Goal: Information Seeking & Learning: Learn about a topic

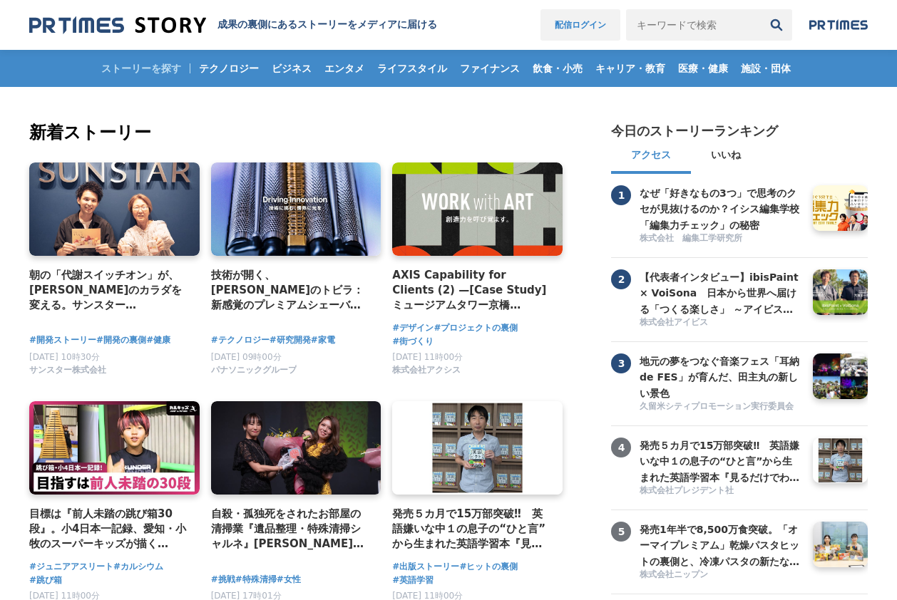
click at [558, 29] on link "配信ログイン" at bounding box center [580, 24] width 80 height 31
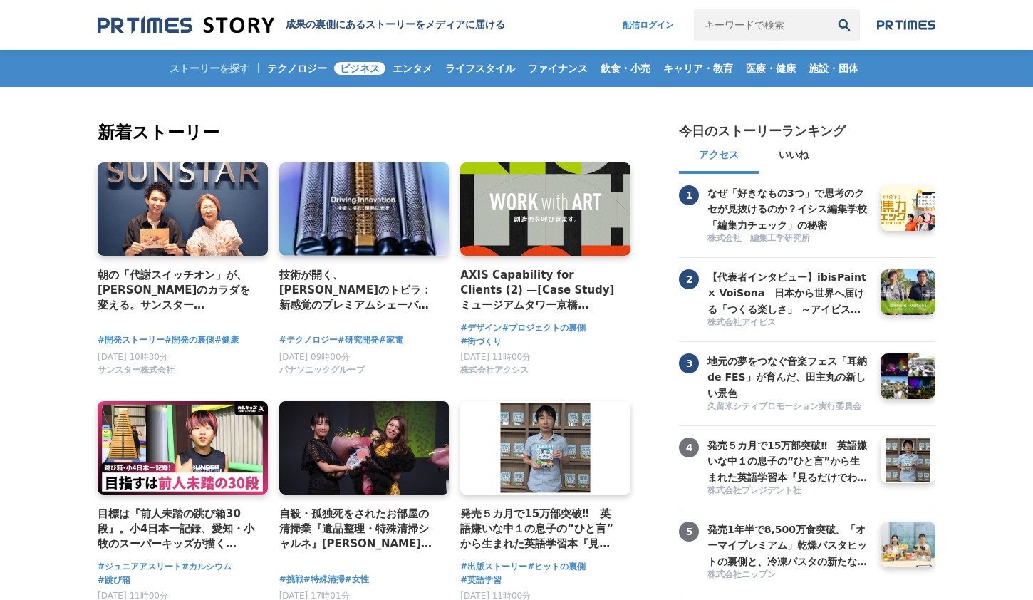
click at [368, 69] on span "ビジネス" at bounding box center [359, 68] width 51 height 13
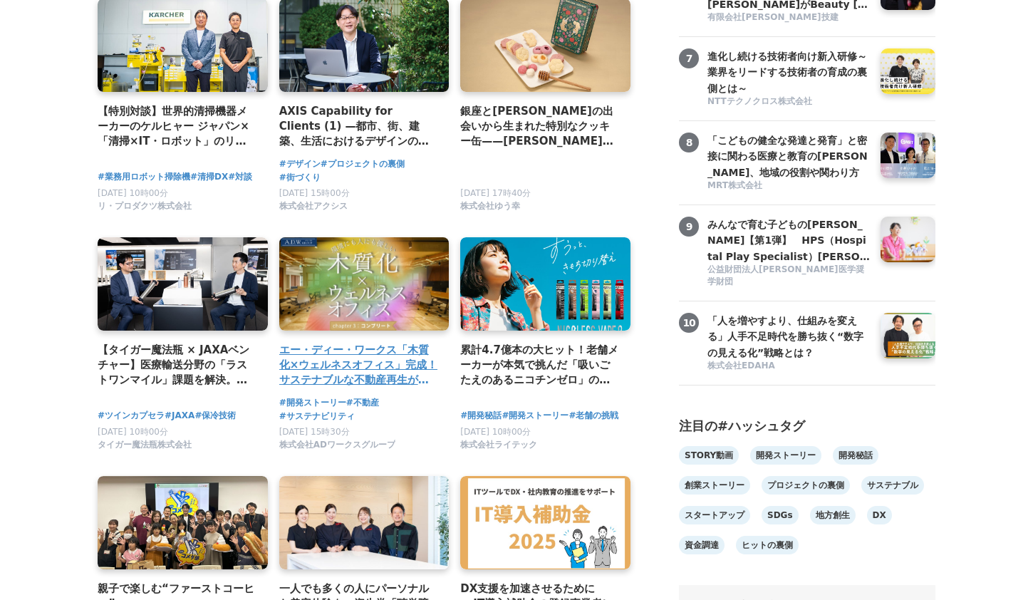
scroll to position [784, 0]
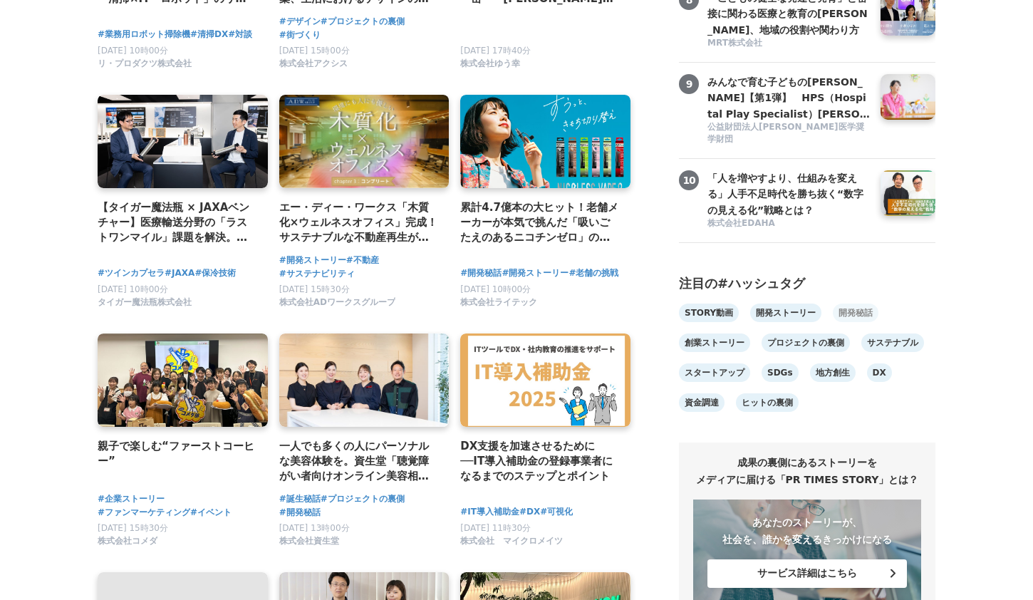
click at [846, 322] on link "開発秘話" at bounding box center [856, 313] width 46 height 19
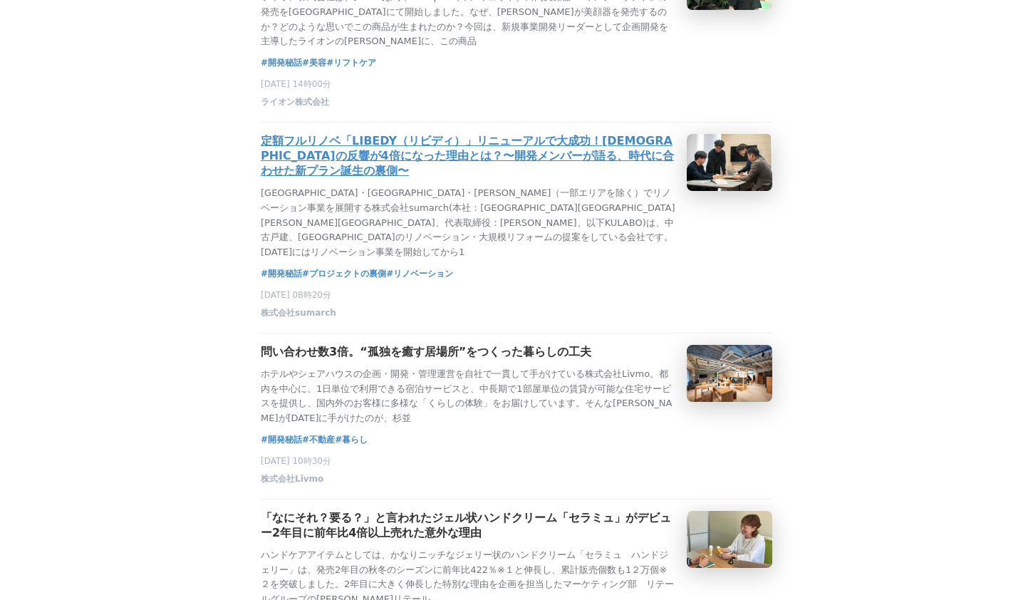
scroll to position [713, 0]
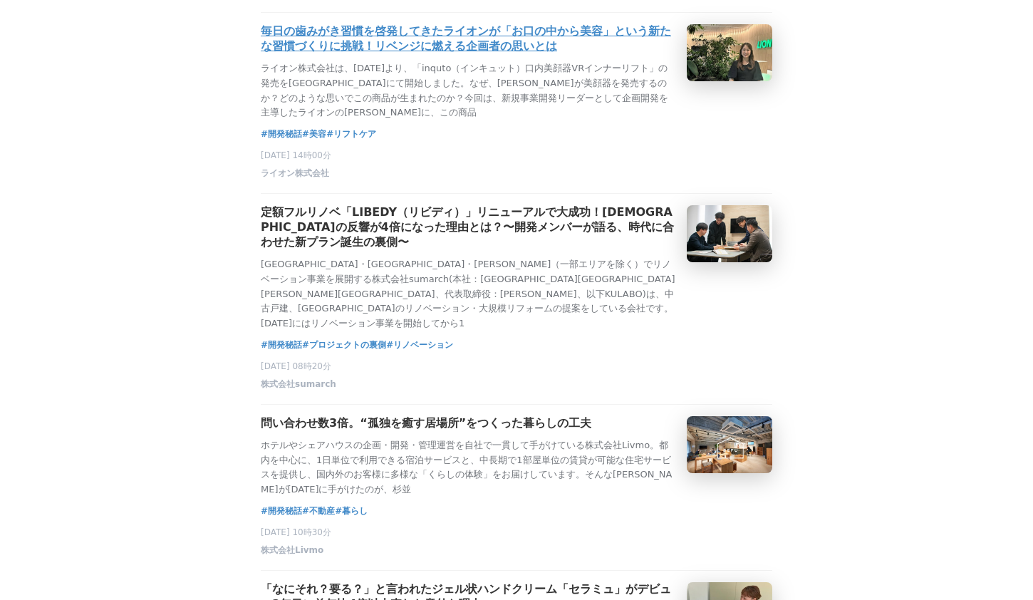
click at [516, 54] on h3 "毎日の歯みがき習慣を啓発してきたライオンが「お口の中から美容」という新たな習慣づくりに挑戦！リベンジに燃える企画者の思いとは" at bounding box center [468, 39] width 415 height 30
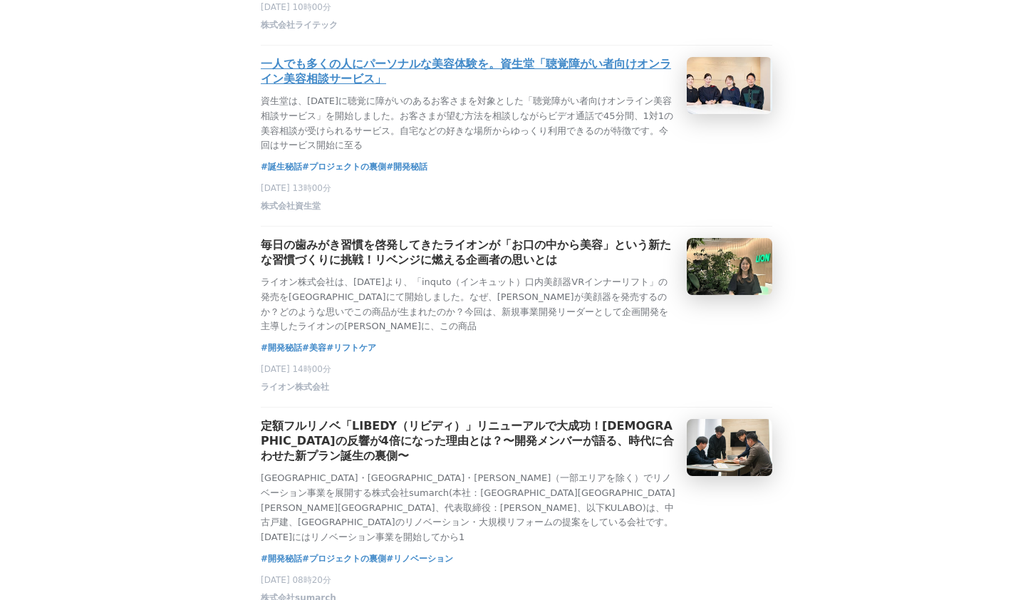
click at [423, 113] on div "一人でも多くの人にパーソナルな美容体験を。資生堂「聴覚障がい者向けオンライン美容相談サービス」 資生堂は、2024年11月に聴覚に障がいのあるお客さまを対象と…" at bounding box center [468, 105] width 415 height 96
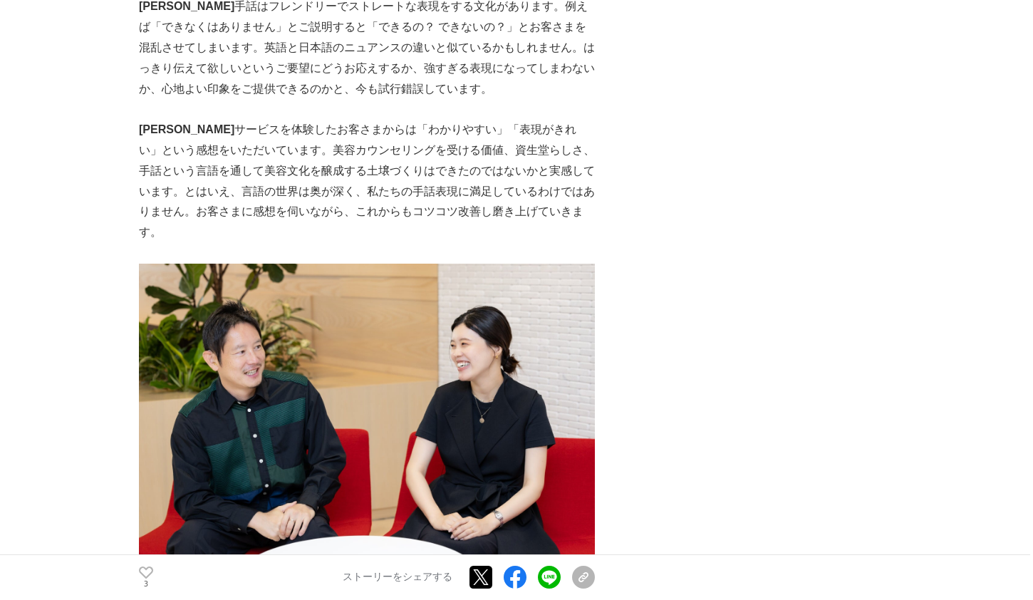
scroll to position [6414, 0]
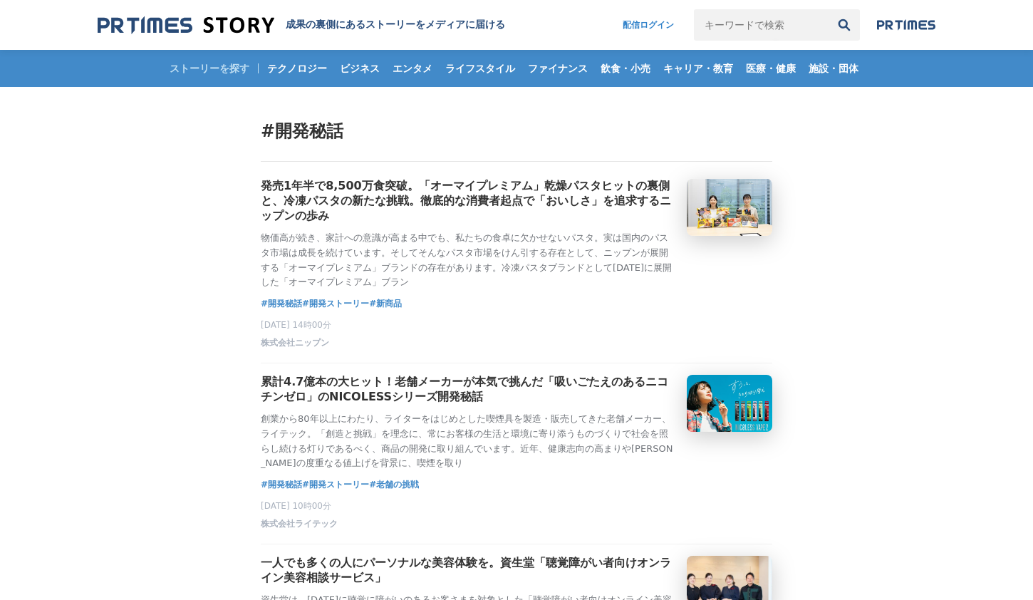
click at [196, 29] on img at bounding box center [186, 25] width 177 height 19
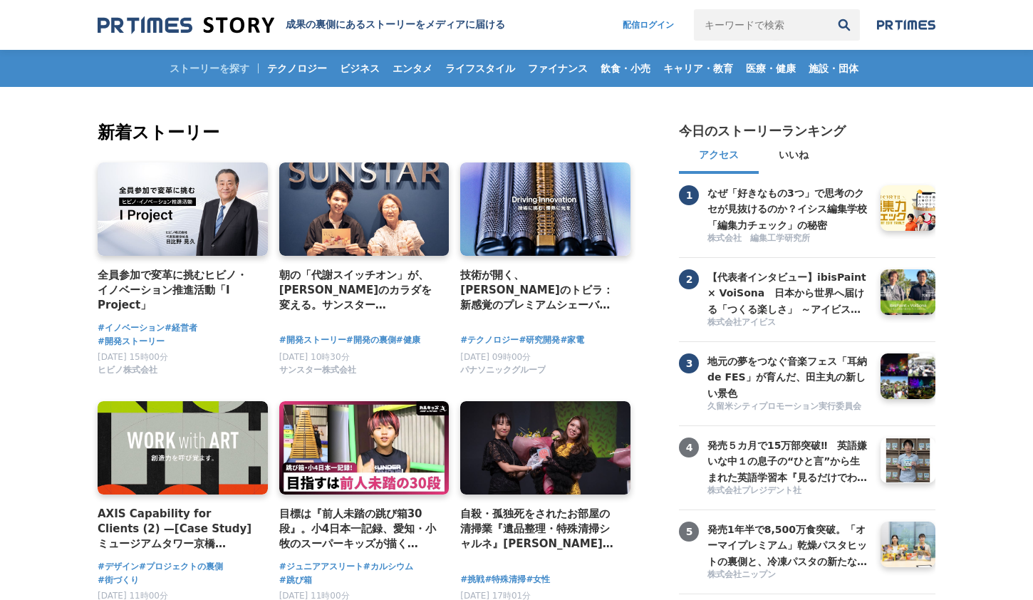
click at [530, 125] on h2 "新着ストーリー" at bounding box center [366, 133] width 536 height 26
click at [630, 326] on div "#テクノロジー #研究開発 #家電 [DATE] 09時00分 パナソニックグループ" at bounding box center [545, 349] width 170 height 57
